Goal: Task Accomplishment & Management: Manage account settings

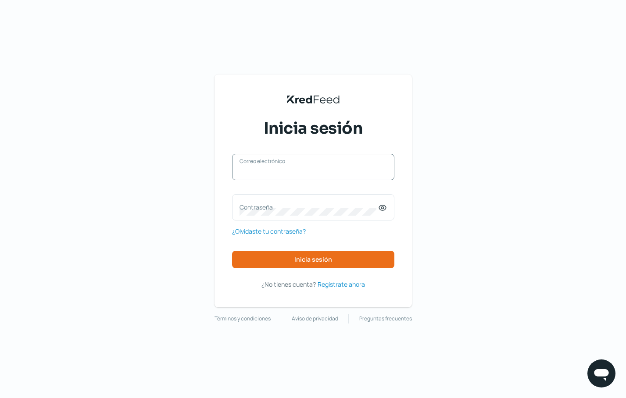
click at [304, 172] on input "Correo electrónico" at bounding box center [312, 172] width 147 height 8
type input "tesoreria@kyindustrias.com"
click at [383, 209] on icon at bounding box center [382, 208] width 2 height 2
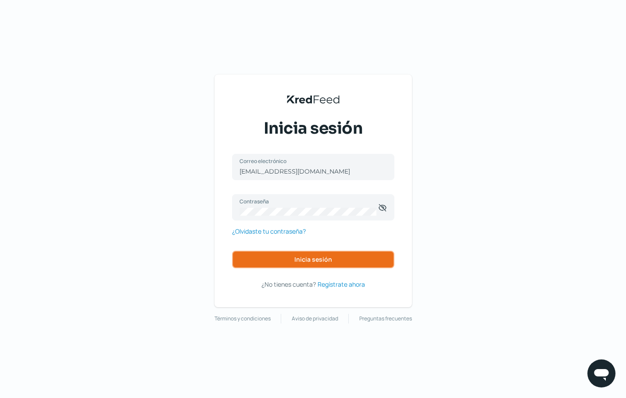
click at [323, 260] on span "Inicia sesión" at bounding box center [313, 260] width 38 height 6
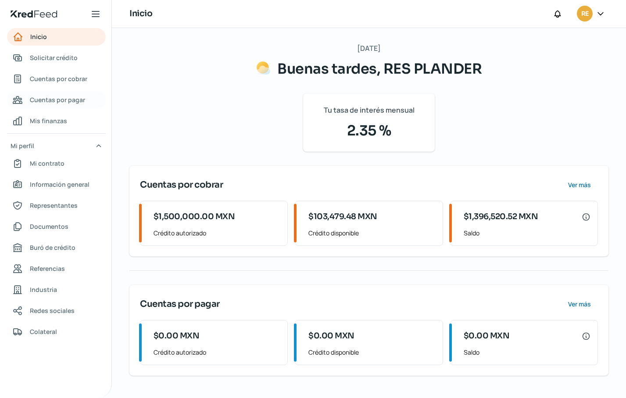
click at [68, 100] on span "Cuentas por pagar" at bounding box center [57, 99] width 55 height 11
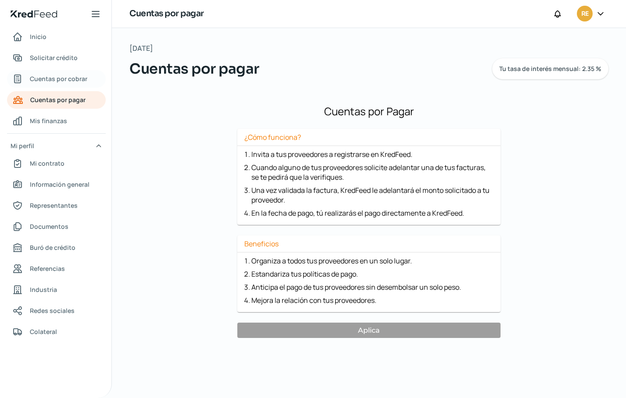
click at [53, 77] on span "Cuentas por cobrar" at bounding box center [58, 78] width 57 height 11
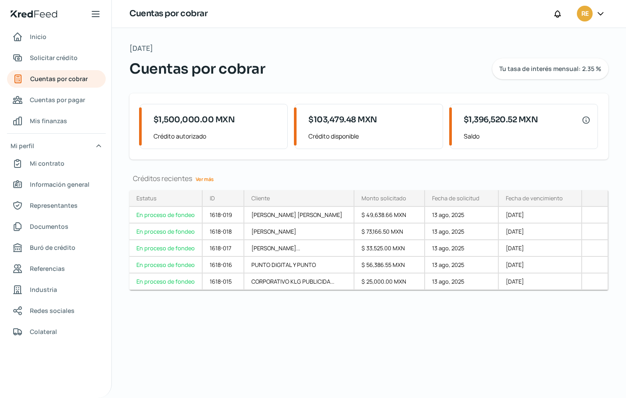
click at [205, 179] on link "Ver más" at bounding box center [204, 179] width 25 height 14
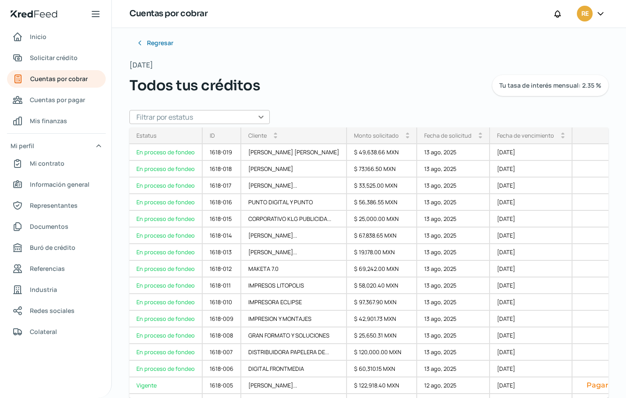
scroll to position [66, 0]
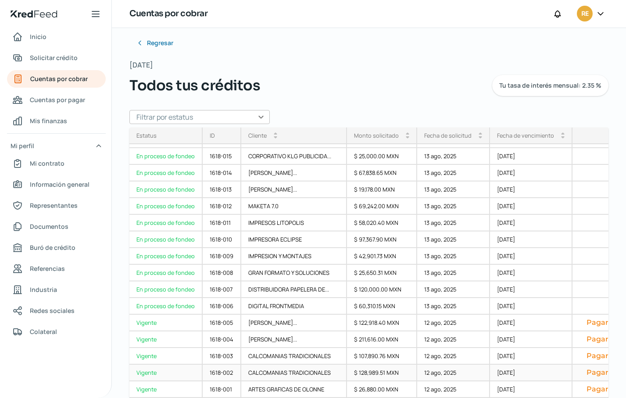
click at [584, 371] on button "Pagar" at bounding box center [597, 372] width 36 height 9
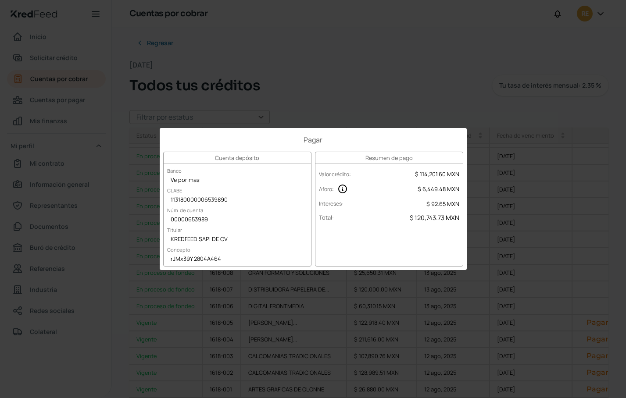
click at [423, 87] on div "Pagar Cuenta depósito Banco Ve por mas CLABE 113180000006539890 Núm. de cuenta …" at bounding box center [313, 199] width 626 height 398
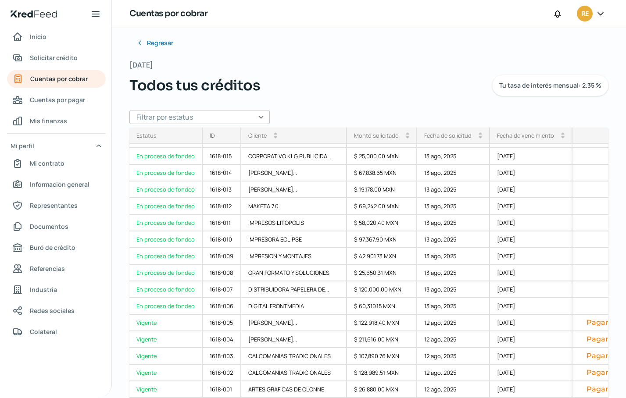
click at [588, 13] on span "RE" at bounding box center [584, 14] width 7 height 11
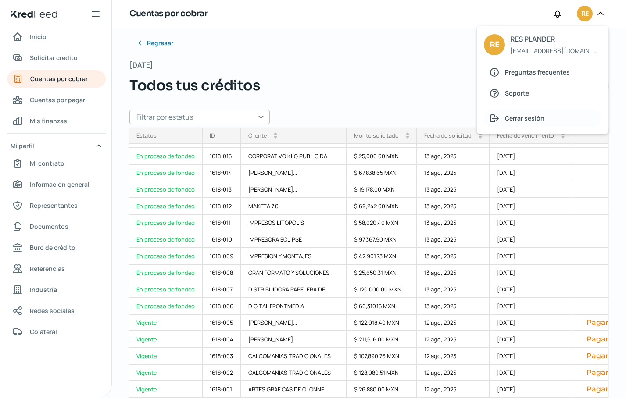
click at [535, 121] on span "Cerrar sesión" at bounding box center [524, 118] width 39 height 11
